Goal: Information Seeking & Learning: Learn about a topic

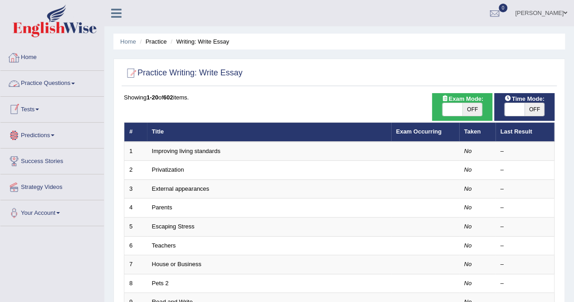
click at [75, 81] on link "Practice Questions" at bounding box center [51, 82] width 103 height 23
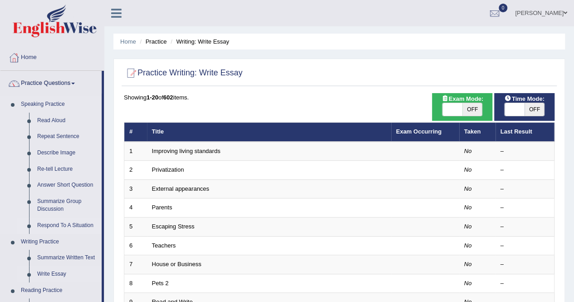
click at [56, 222] on link "Respond To A Situation" at bounding box center [67, 225] width 69 height 16
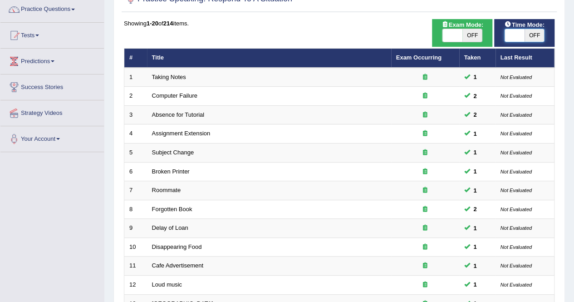
click at [518, 32] on span at bounding box center [515, 35] width 20 height 13
checkbox input "true"
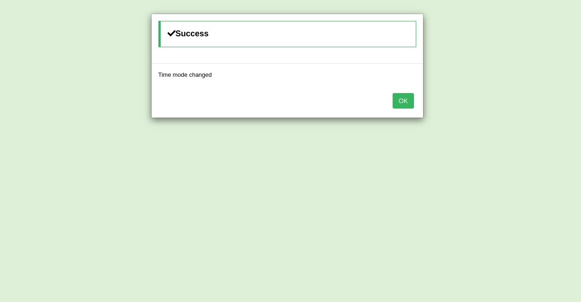
click at [403, 99] on button "OK" at bounding box center [403, 100] width 21 height 15
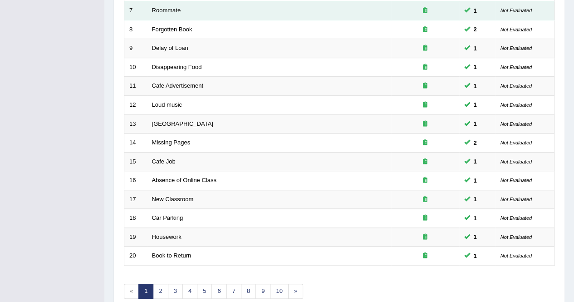
scroll to position [295, 0]
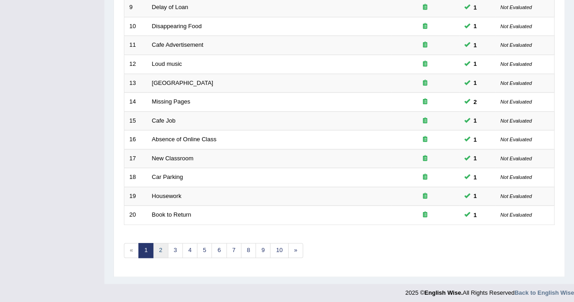
click at [162, 243] on link "2" at bounding box center [160, 250] width 15 height 15
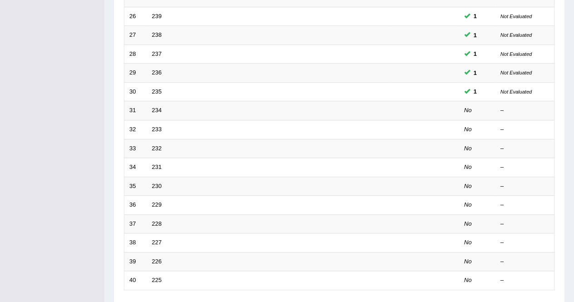
scroll to position [230, 0]
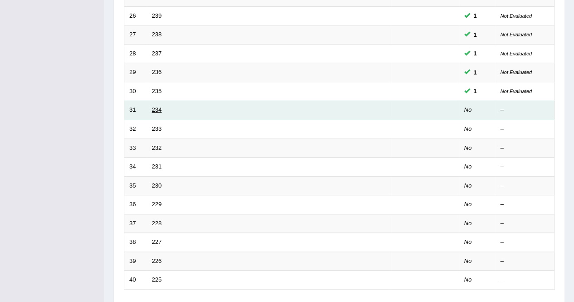
click at [156, 107] on link "234" at bounding box center [157, 109] width 10 height 7
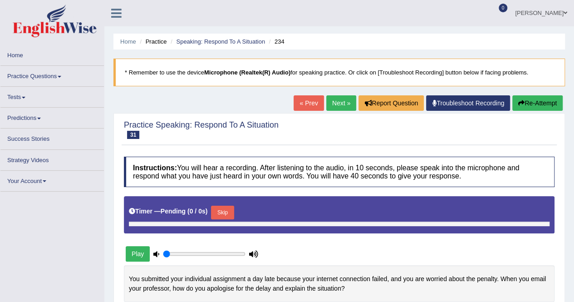
type input "0.65"
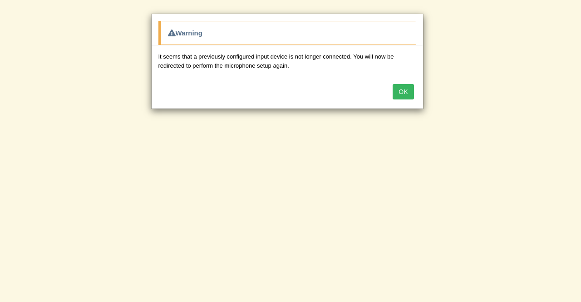
click at [400, 88] on button "OK" at bounding box center [403, 91] width 21 height 15
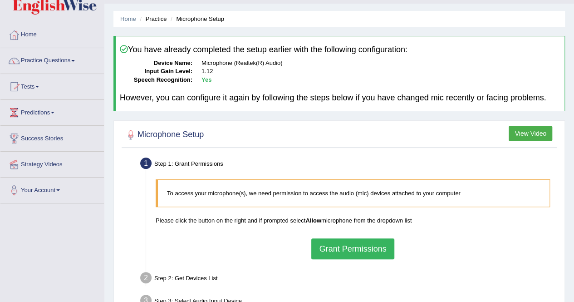
scroll to position [170, 0]
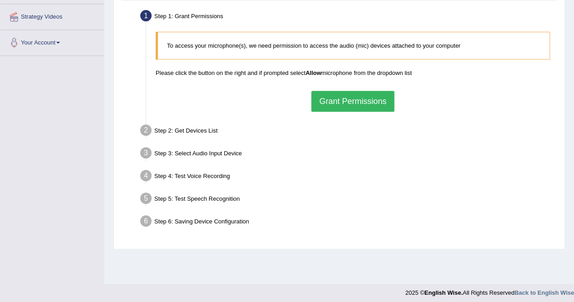
click at [319, 99] on button "Grant Permissions" at bounding box center [352, 101] width 83 height 21
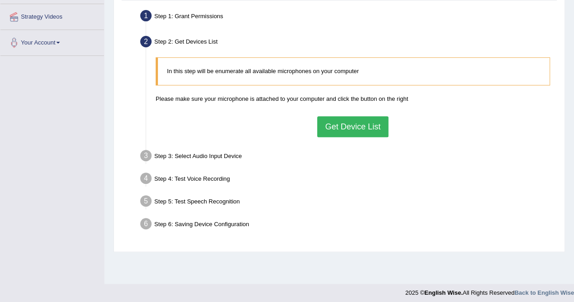
click at [336, 123] on button "Get Device List" at bounding box center [352, 126] width 71 height 21
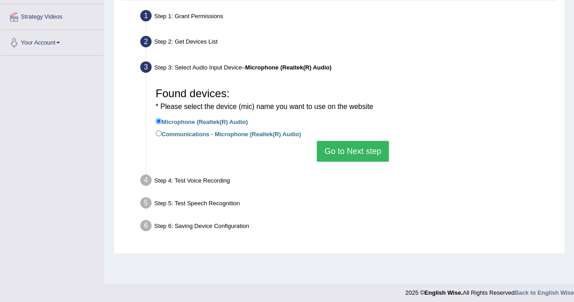
click at [345, 151] on button "Go to Next step" at bounding box center [353, 151] width 72 height 21
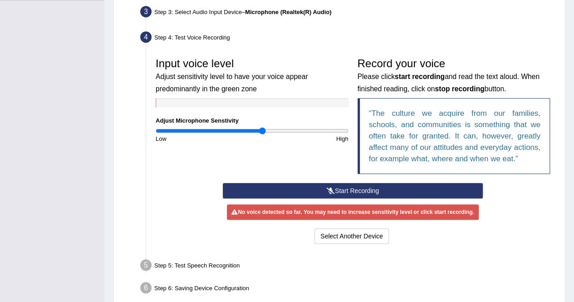
scroll to position [242, 0]
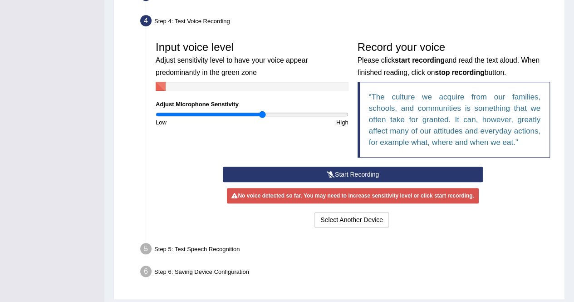
click at [320, 170] on button "Start Recording" at bounding box center [353, 174] width 260 height 15
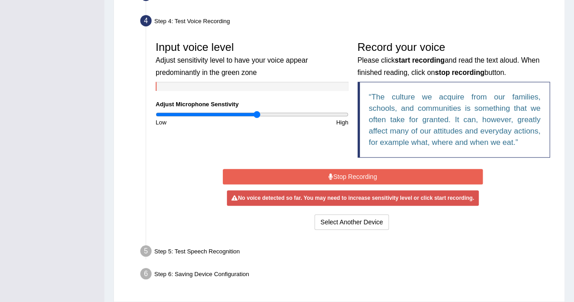
type input "1.06"
click at [257, 113] on input "range" at bounding box center [252, 114] width 193 height 7
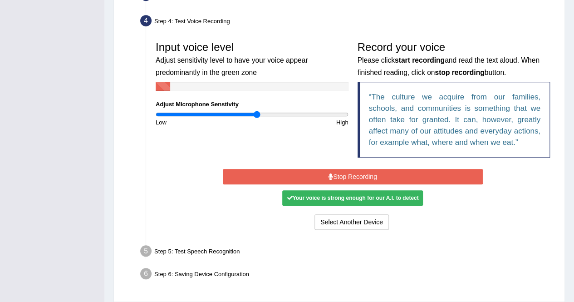
click at [320, 169] on button "Stop Recording" at bounding box center [353, 176] width 260 height 15
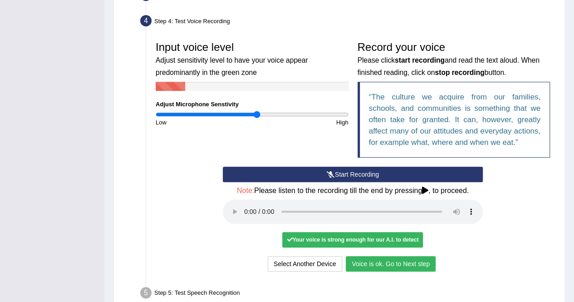
click at [372, 261] on button "Voice is ok. Go to Next step" at bounding box center [391, 263] width 90 height 15
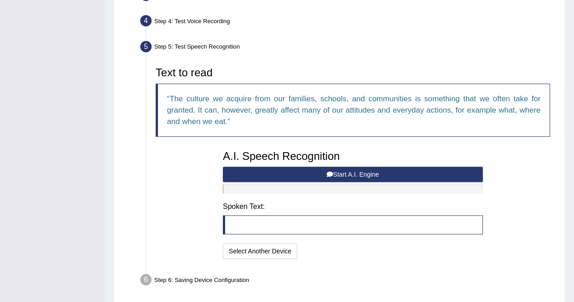
click at [243, 172] on button "Start A.I. Engine" at bounding box center [353, 174] width 260 height 15
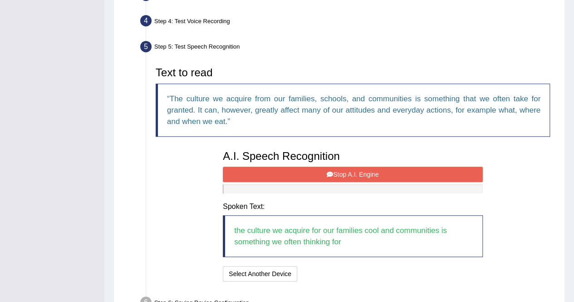
click at [261, 177] on button "Stop A.I. Engine" at bounding box center [353, 174] width 260 height 15
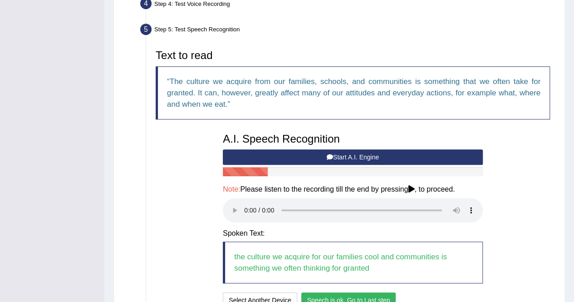
scroll to position [342, 0]
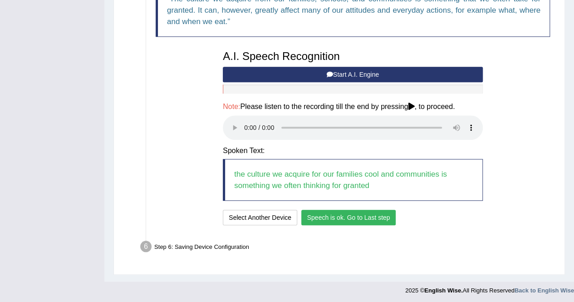
click at [331, 215] on button "Speech is ok. Go to Last step" at bounding box center [348, 217] width 95 height 15
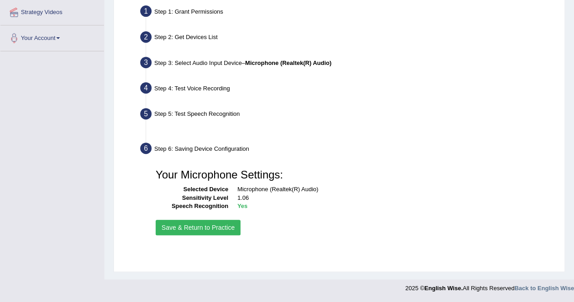
scroll to position [174, 0]
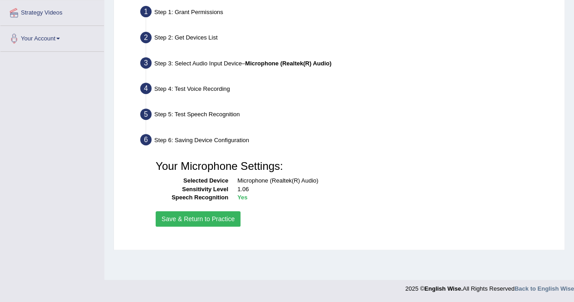
click at [232, 218] on button "Save & Return to Practice" at bounding box center [198, 218] width 85 height 15
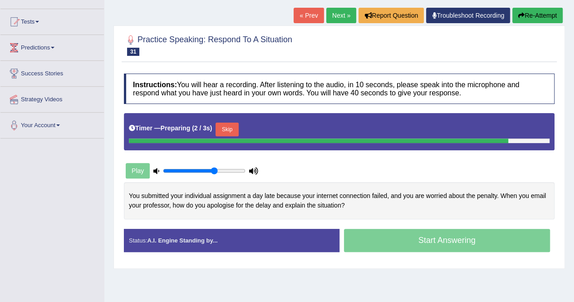
scroll to position [86, 0]
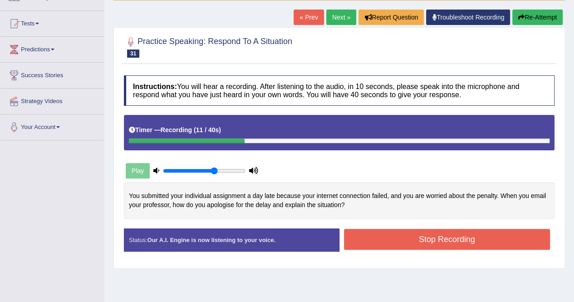
click at [388, 246] on button "Stop Recording" at bounding box center [447, 239] width 207 height 21
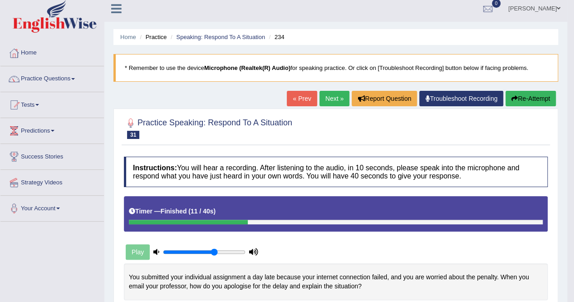
scroll to position [0, 0]
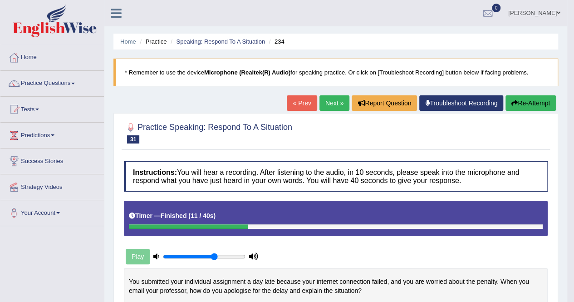
click at [82, 82] on link "Practice Questions" at bounding box center [51, 82] width 103 height 23
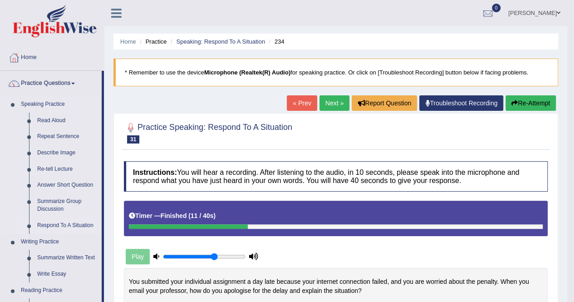
click at [57, 219] on link "Respond To A Situation" at bounding box center [67, 225] width 69 height 16
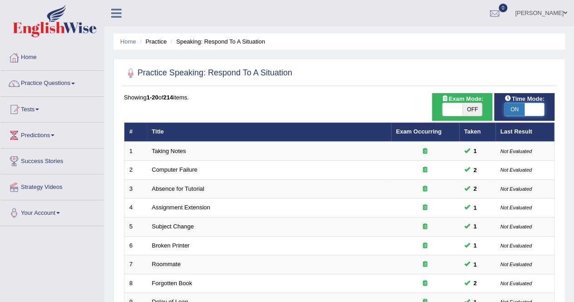
click at [533, 104] on span at bounding box center [535, 109] width 20 height 13
checkbox input "false"
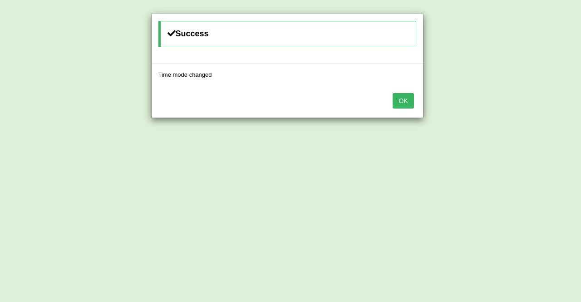
click at [409, 97] on button "OK" at bounding box center [403, 100] width 21 height 15
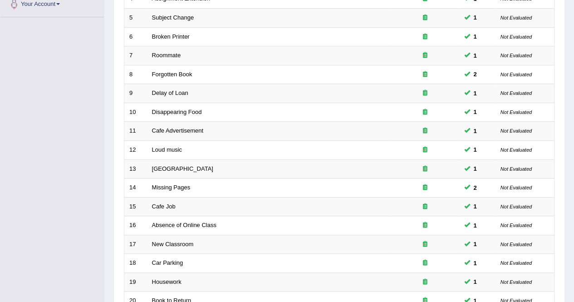
scroll to position [295, 0]
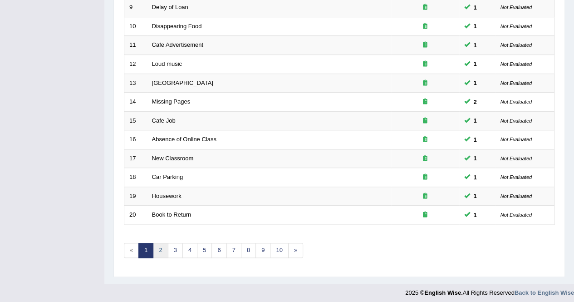
click at [159, 249] on link "2" at bounding box center [160, 250] width 15 height 15
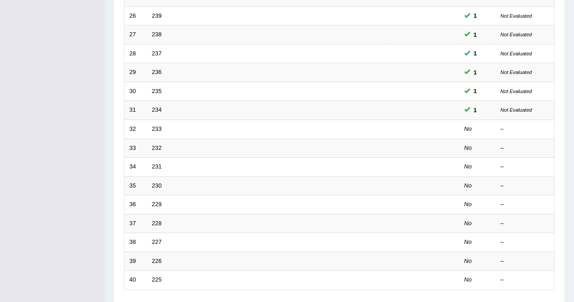
scroll to position [231, 0]
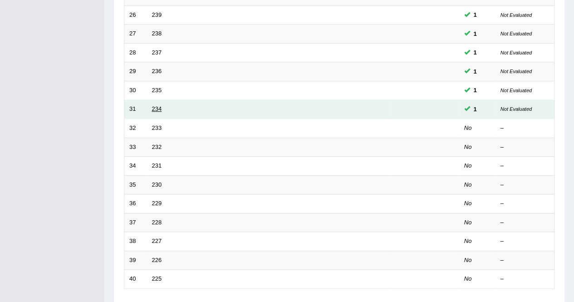
click at [156, 105] on link "234" at bounding box center [157, 108] width 10 height 7
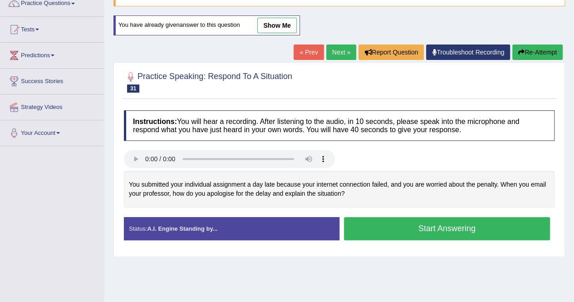
scroll to position [81, 0]
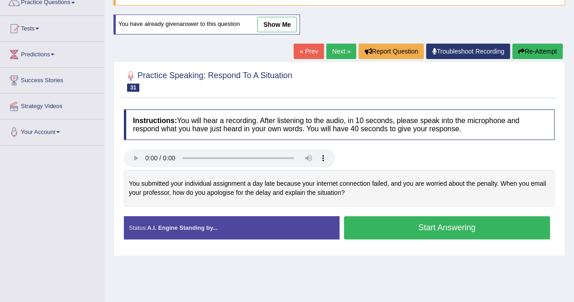
click at [518, 49] on icon "button" at bounding box center [521, 51] width 6 height 6
click at [372, 221] on button "Start Answering" at bounding box center [447, 227] width 207 height 23
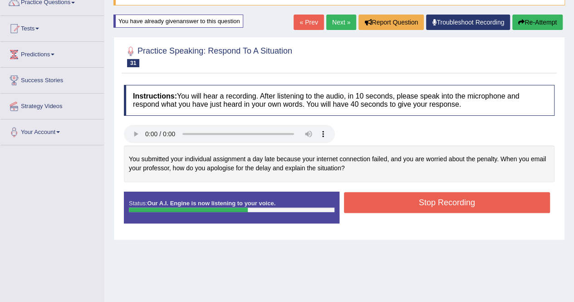
click at [365, 194] on button "Stop Recording" at bounding box center [447, 202] width 207 height 21
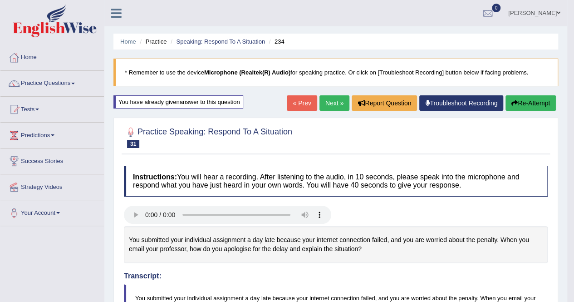
scroll to position [0, 0]
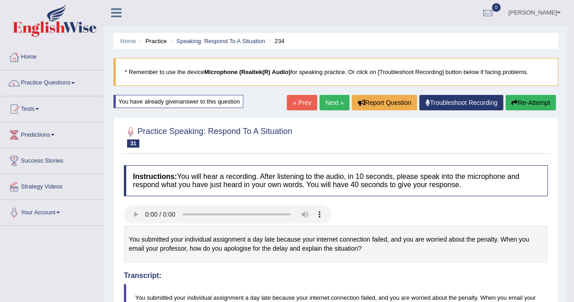
click at [326, 102] on link "Next »" at bounding box center [335, 102] width 30 height 15
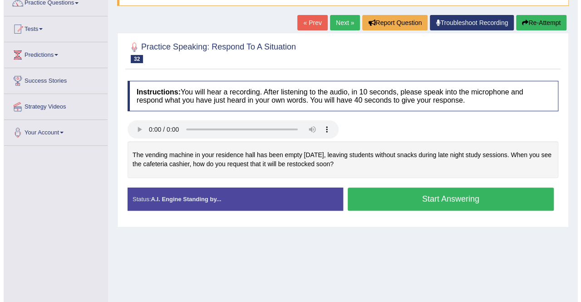
scroll to position [80, 0]
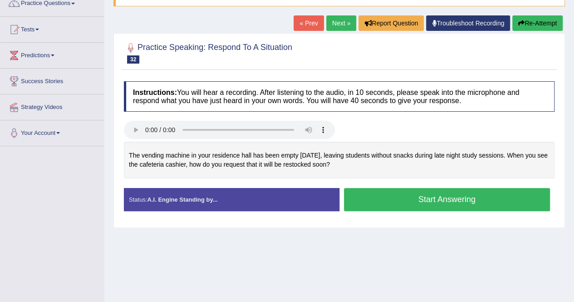
click at [370, 196] on button "Start Answering" at bounding box center [447, 199] width 207 height 23
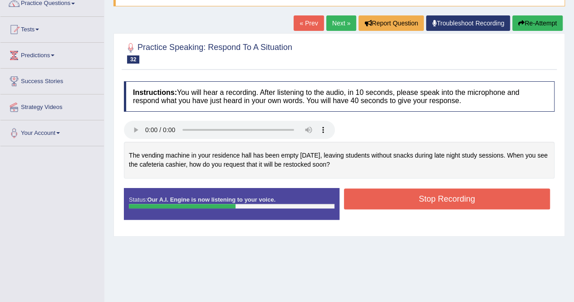
click at [369, 191] on button "Stop Recording" at bounding box center [447, 198] width 207 height 21
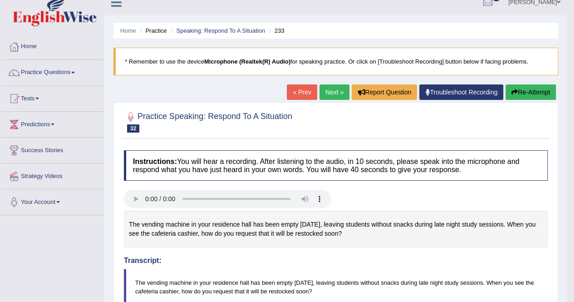
scroll to position [0, 0]
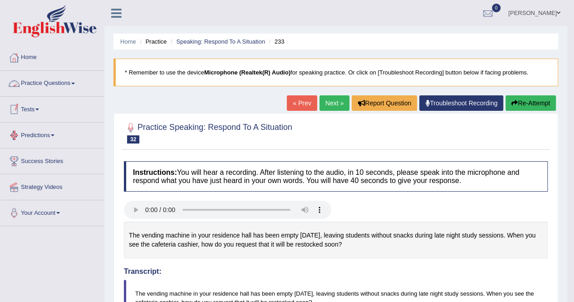
click at [74, 77] on link "Practice Questions" at bounding box center [51, 82] width 103 height 23
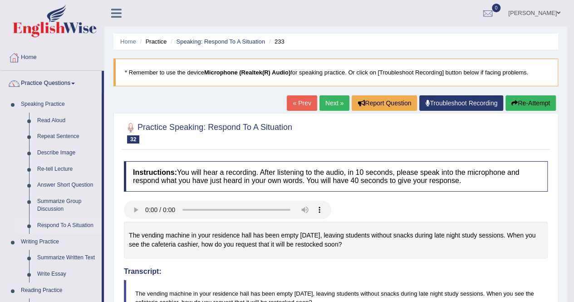
click at [80, 223] on link "Respond To A Situation" at bounding box center [67, 225] width 69 height 16
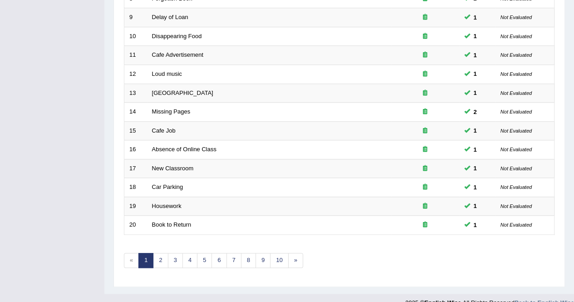
scroll to position [295, 0]
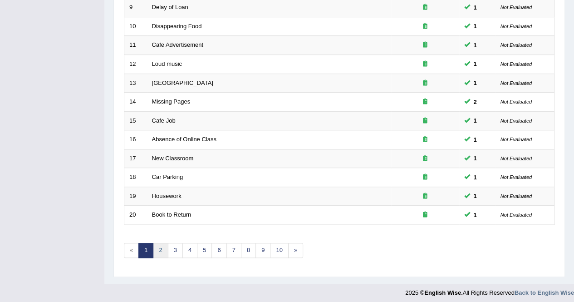
click at [158, 246] on link "2" at bounding box center [160, 250] width 15 height 15
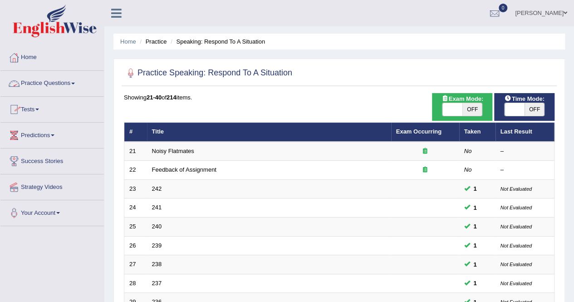
click at [72, 82] on link "Practice Questions" at bounding box center [51, 82] width 103 height 23
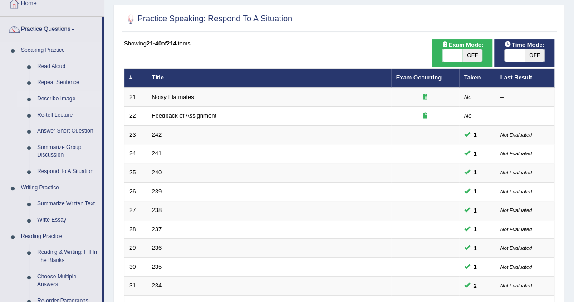
scroll to position [54, 0]
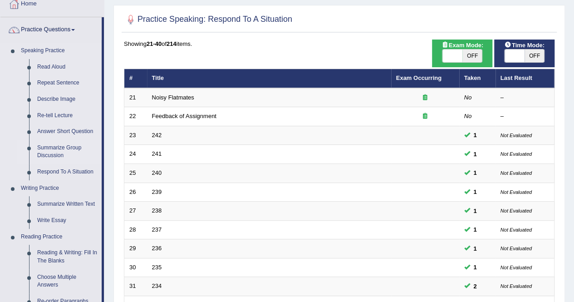
click at [69, 145] on link "Summarize Group Discussion" at bounding box center [67, 152] width 69 height 24
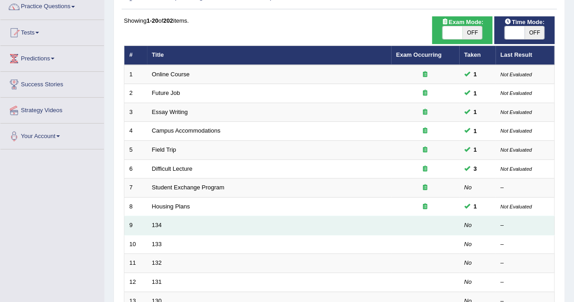
scroll to position [76, 0]
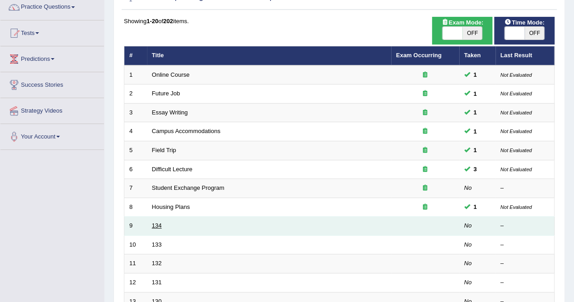
click at [156, 224] on link "134" at bounding box center [157, 225] width 10 height 7
